Goal: Information Seeking & Learning: Learn about a topic

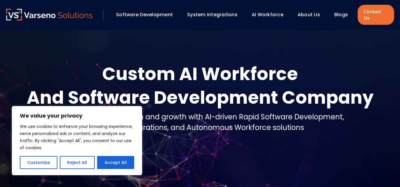
click at [167, 11] on link "Software Development" at bounding box center [144, 14] width 57 height 7
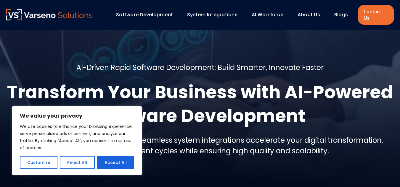
click at [269, 10] on div "AI Workforce" at bounding box center [269, 15] width 43 height 10
click at [269, 11] on link "AI Workforce" at bounding box center [267, 14] width 32 height 7
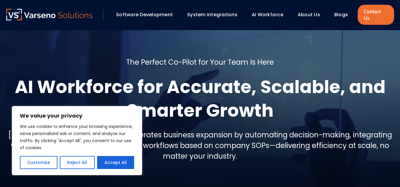
click at [133, 111] on div "We value your privacy We use cookies to enhance your browsing experience, serve…" at bounding box center [77, 140] width 130 height 69
click at [46, 162] on button "Customize" at bounding box center [39, 162] width 38 height 13
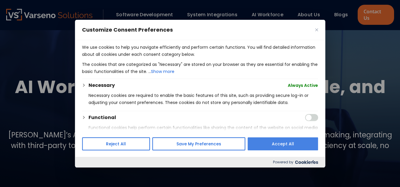
click at [305, 148] on button "Accept All" at bounding box center [282, 144] width 70 height 13
checkbox input "true"
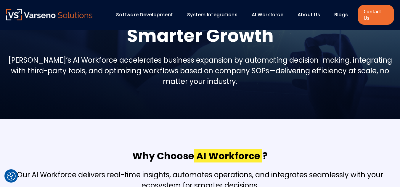
scroll to position [89, 0]
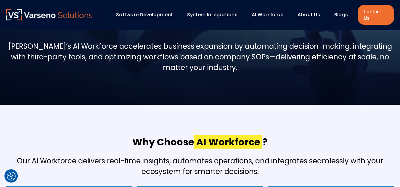
click at [313, 10] on div "About Us" at bounding box center [311, 15] width 34 height 10
click at [308, 12] on link "About Us" at bounding box center [308, 14] width 22 height 7
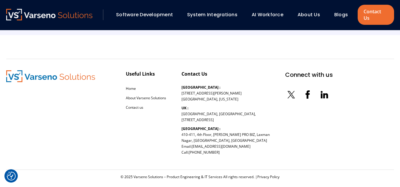
scroll to position [1384, 0]
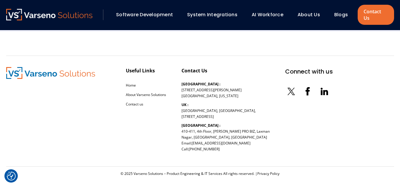
click at [129, 11] on link "Software Development" at bounding box center [144, 14] width 57 height 7
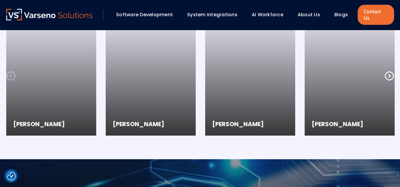
scroll to position [622, 0]
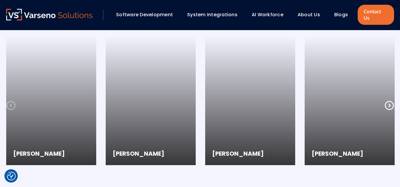
click at [389, 101] on icon at bounding box center [388, 105] width 9 height 9
click at [390, 101] on icon at bounding box center [388, 105] width 9 height 9
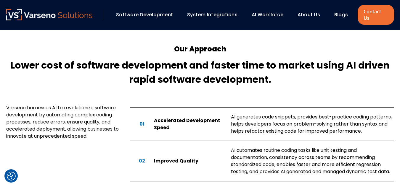
scroll to position [316, 0]
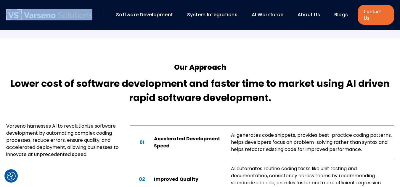
drag, startPoint x: 100, startPoint y: 14, endPoint x: 29, endPoint y: 13, distance: 71.3
click at [29, 13] on div "Software Development System Integrations AI Workforce About Us" at bounding box center [181, 15] width 351 height 12
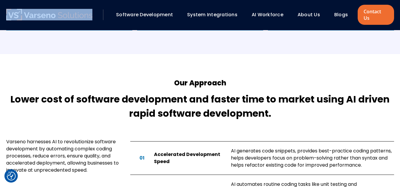
scroll to position [286, 0]
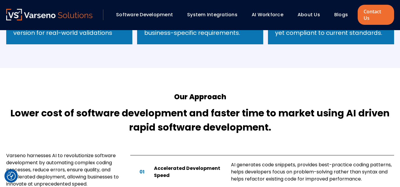
click at [236, 69] on div "Our Approach Lower cost of software development and faster time to market using…" at bounding box center [199, 188] width 399 height 240
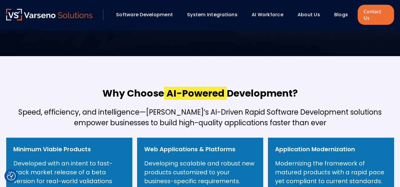
scroll to position [148, 0]
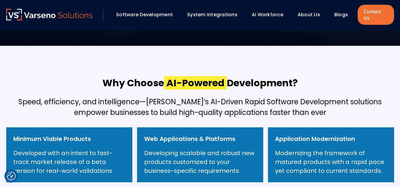
click at [307, 9] on div "Software Development System Integrations AI Workforce About Us" at bounding box center [181, 15] width 351 height 12
click at [307, 11] on link "About Us" at bounding box center [308, 14] width 22 height 7
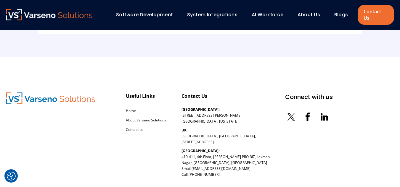
scroll to position [1384, 0]
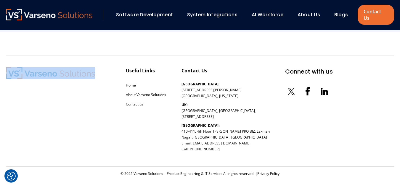
drag, startPoint x: 103, startPoint y: 73, endPoint x: 46, endPoint y: 70, distance: 57.1
click at [46, 70] on div "Useful Links Home About Varseno Solutions Contact us Contact Us USA : 254 Chapm…" at bounding box center [169, 111] width 326 height 88
drag, startPoint x: 114, startPoint y: 114, endPoint x: 145, endPoint y: 116, distance: 30.8
click at [114, 115] on div "Useful Links Home About Varseno Solutions Contact us Contact Us USA : 254 Chapm…" at bounding box center [169, 111] width 326 height 88
drag, startPoint x: 172, startPoint y: 89, endPoint x: 137, endPoint y: 89, distance: 34.6
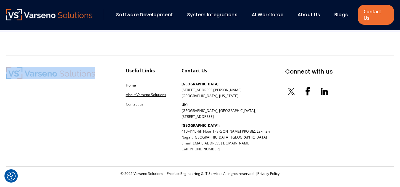
click at [137, 89] on div "Useful Links Home About Varseno Solutions Contact us Contact Us USA : 254 Chapm…" at bounding box center [169, 111] width 326 height 88
copy link "Varseno Solutions"
